Goal: Obtain resource: Download file/media

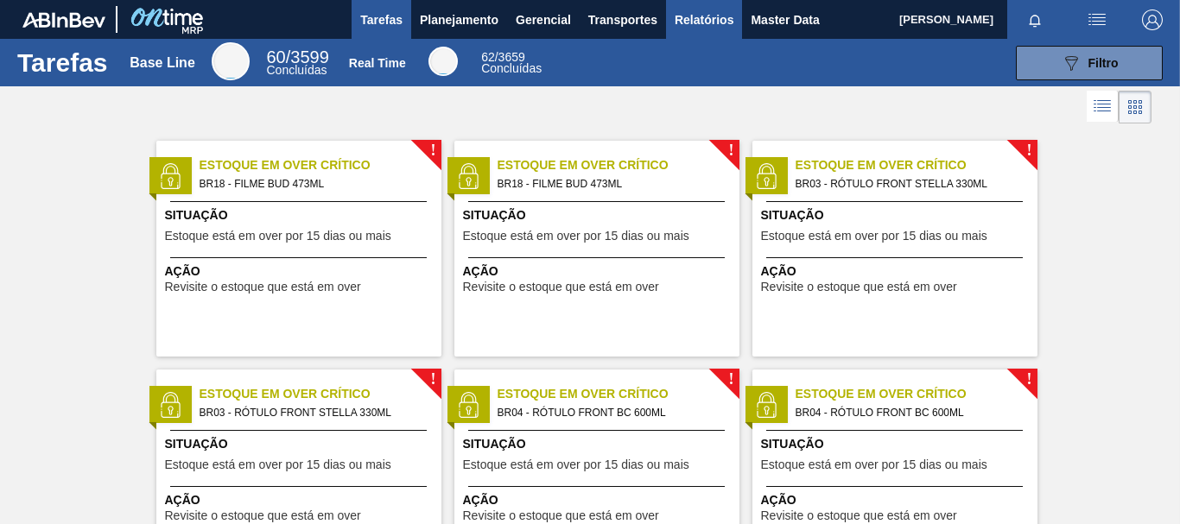
click at [702, 22] on span "Relatórios" at bounding box center [704, 20] width 59 height 21
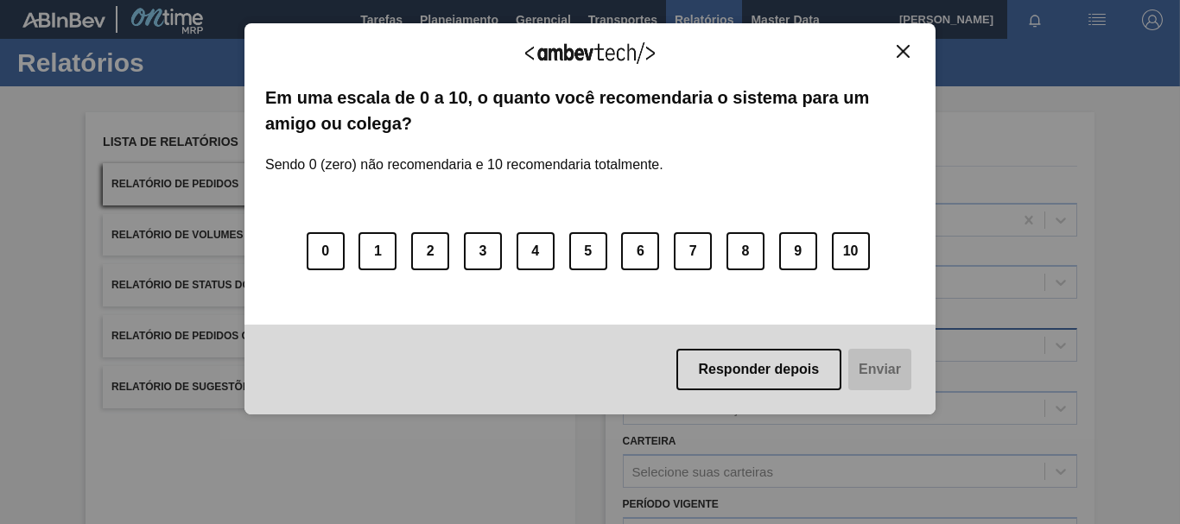
click at [670, 341] on div "Agradecemos seu feedback! Em uma escala de 0 a 10, o quanto você recomendaria o…" at bounding box center [590, 219] width 691 height 392
click at [911, 45] on button "Close" at bounding box center [903, 51] width 23 height 15
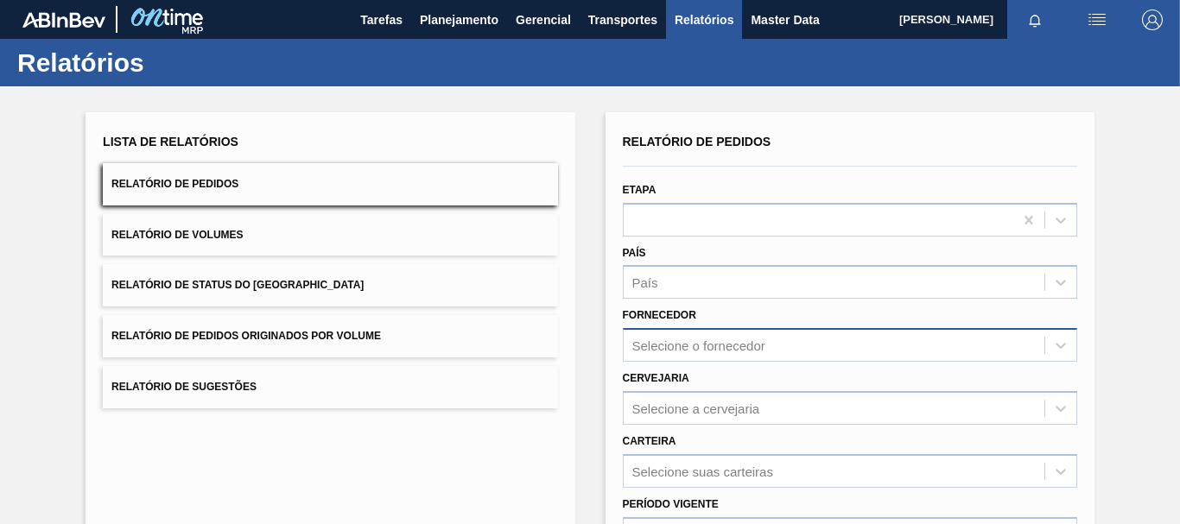
click at [659, 349] on div "Selecione o fornecedor" at bounding box center [850, 345] width 454 height 34
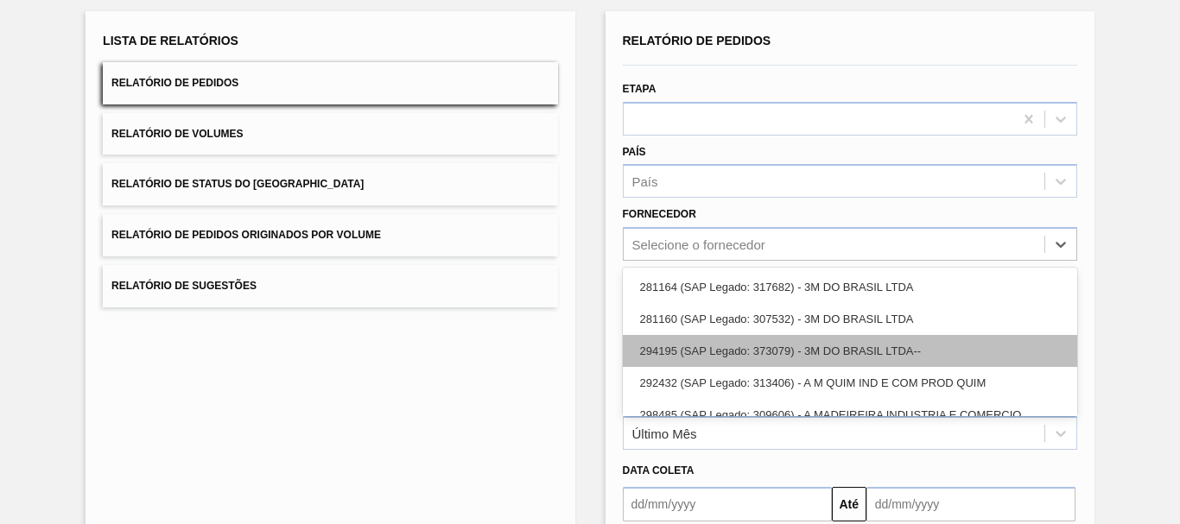
scroll to position [111, 0]
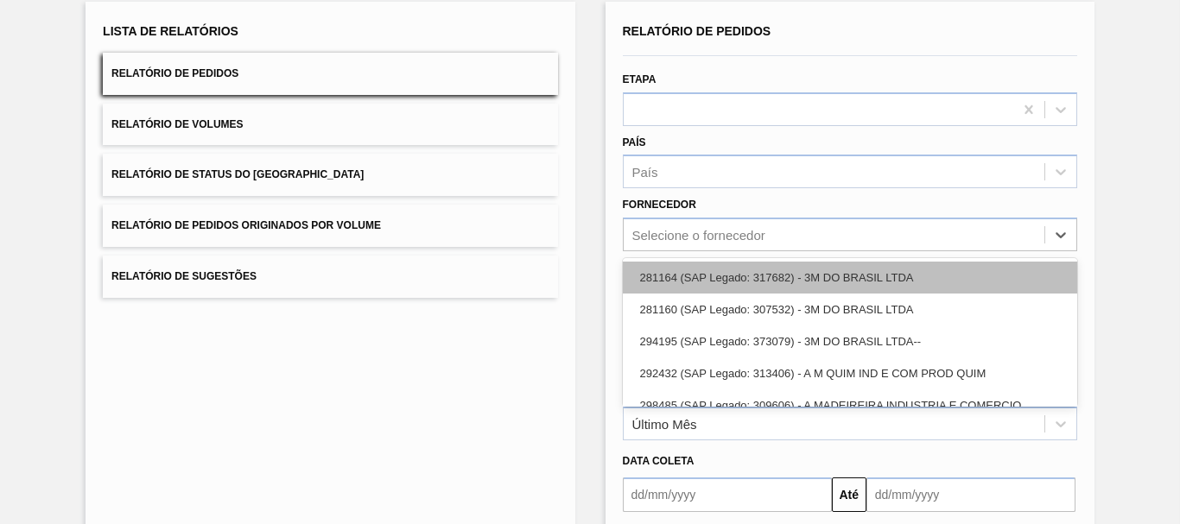
paste input "280235"
type input "280235"
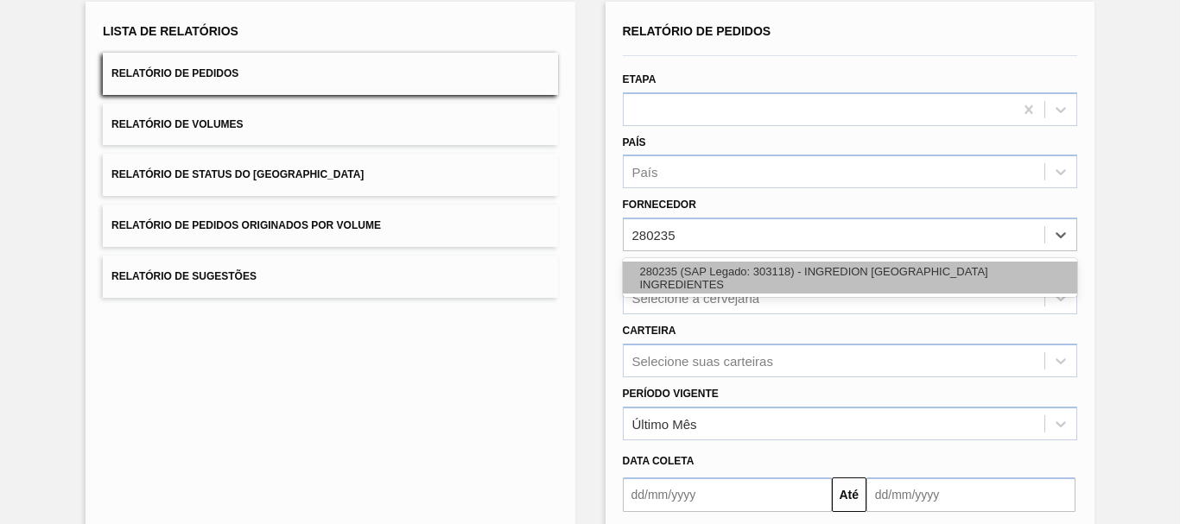
click at [654, 275] on div "280235 (SAP Legado: 303118) - INGREDION [GEOGRAPHIC_DATA] INGREDIENTES" at bounding box center [850, 278] width 454 height 32
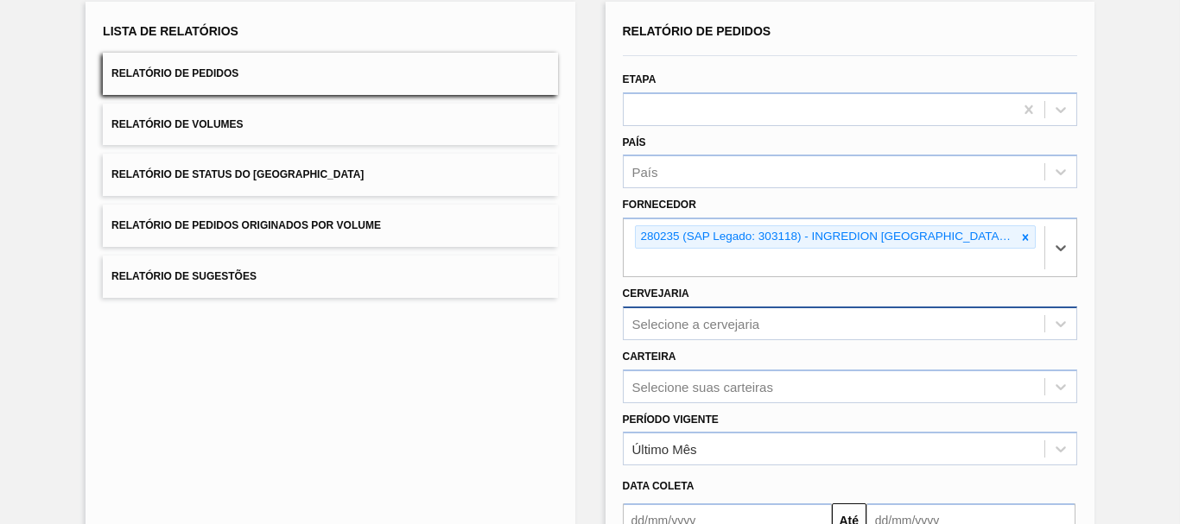
click at [693, 332] on div "Selecione a cervejaria" at bounding box center [850, 324] width 454 height 34
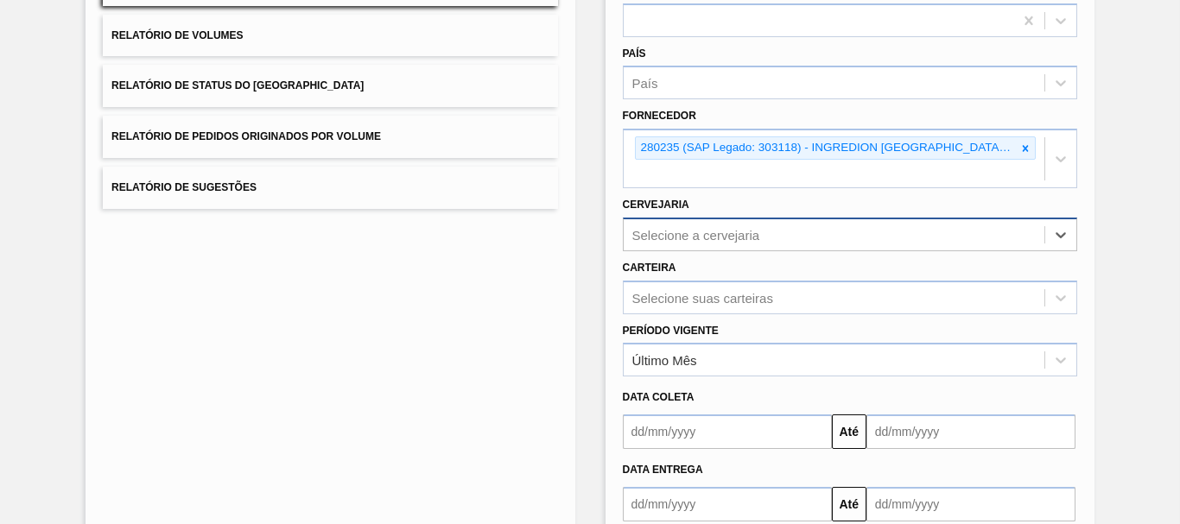
click at [666, 233] on div "Selecione a cervejaria" at bounding box center [696, 234] width 128 height 15
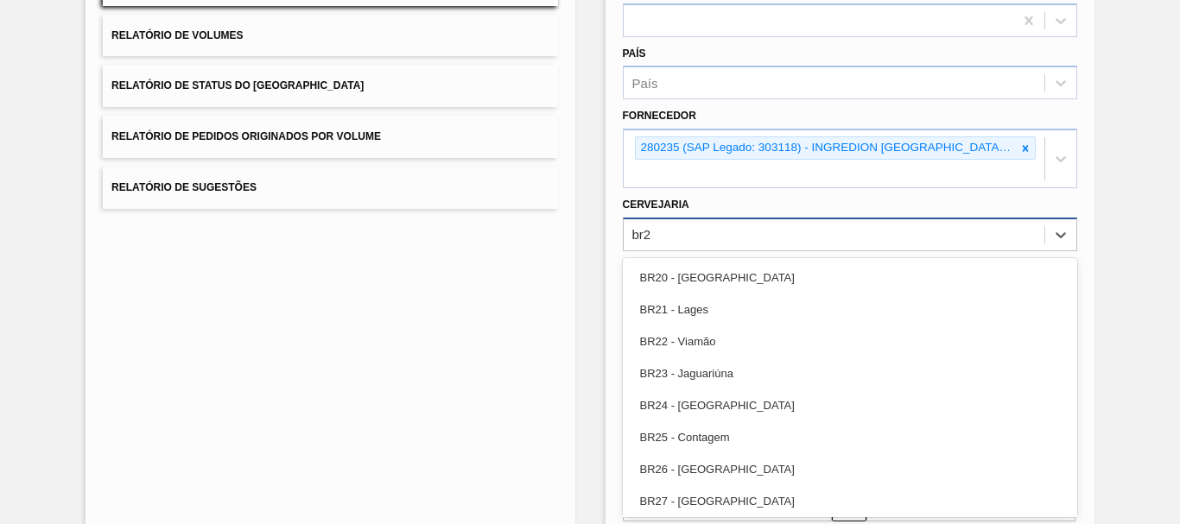
type input "br27"
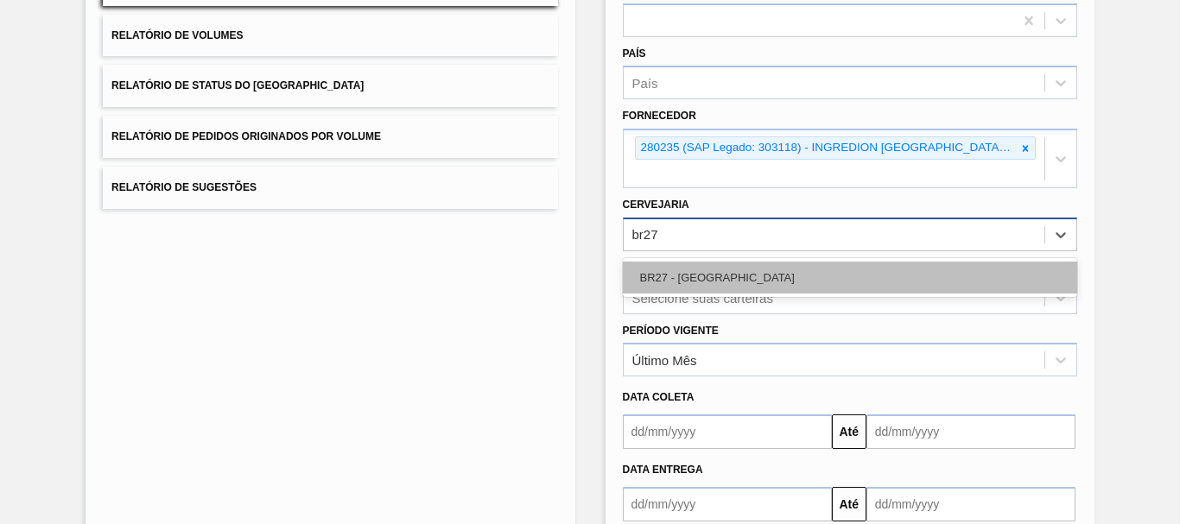
click at [710, 264] on div "BR27 - [GEOGRAPHIC_DATA]" at bounding box center [850, 278] width 454 height 32
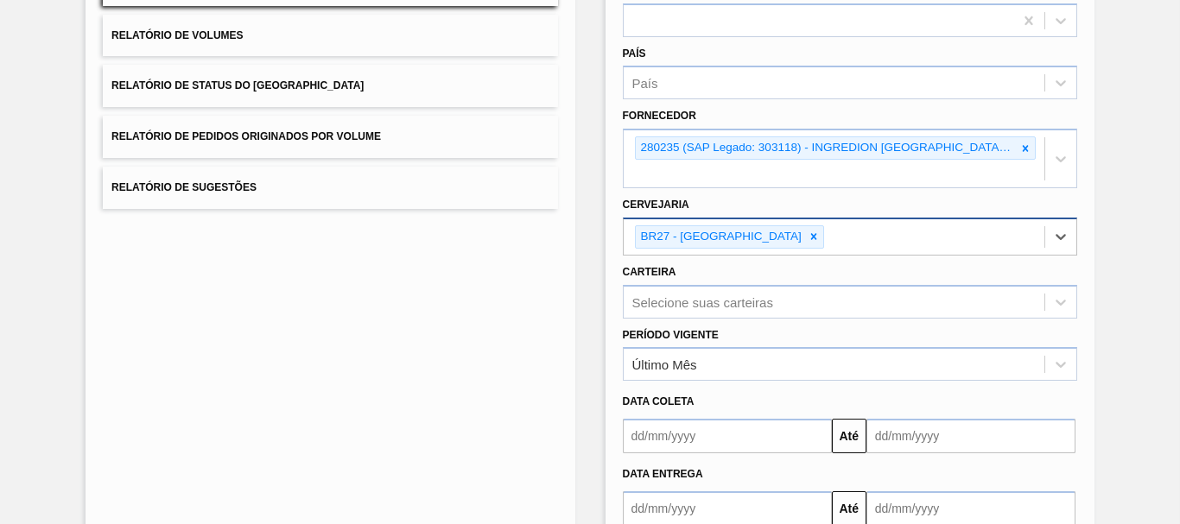
scroll to position [306, 0]
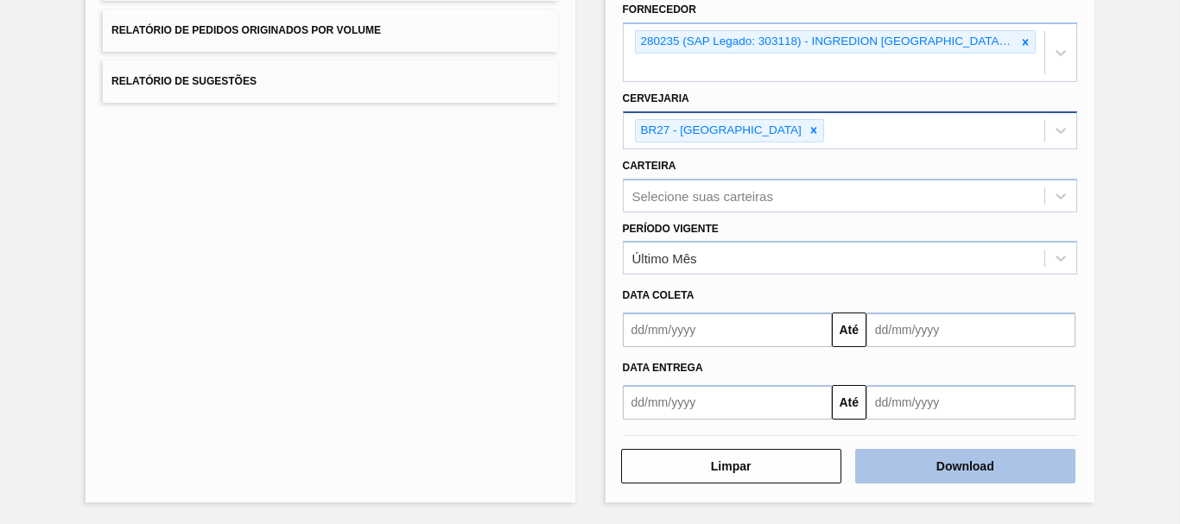
click at [966, 463] on button "Download" at bounding box center [965, 466] width 220 height 35
